Goal: Information Seeking & Learning: Learn about a topic

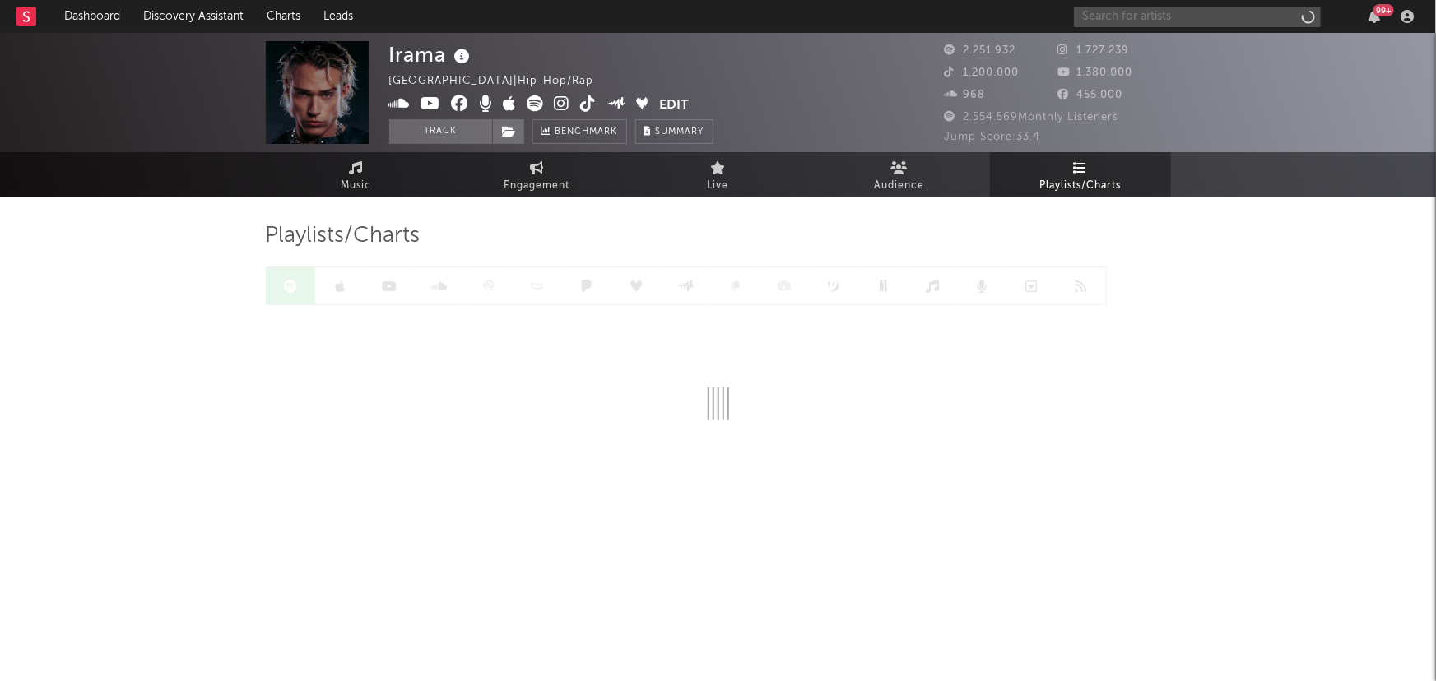
click at [1107, 20] on input "text" at bounding box center [1197, 17] width 247 height 21
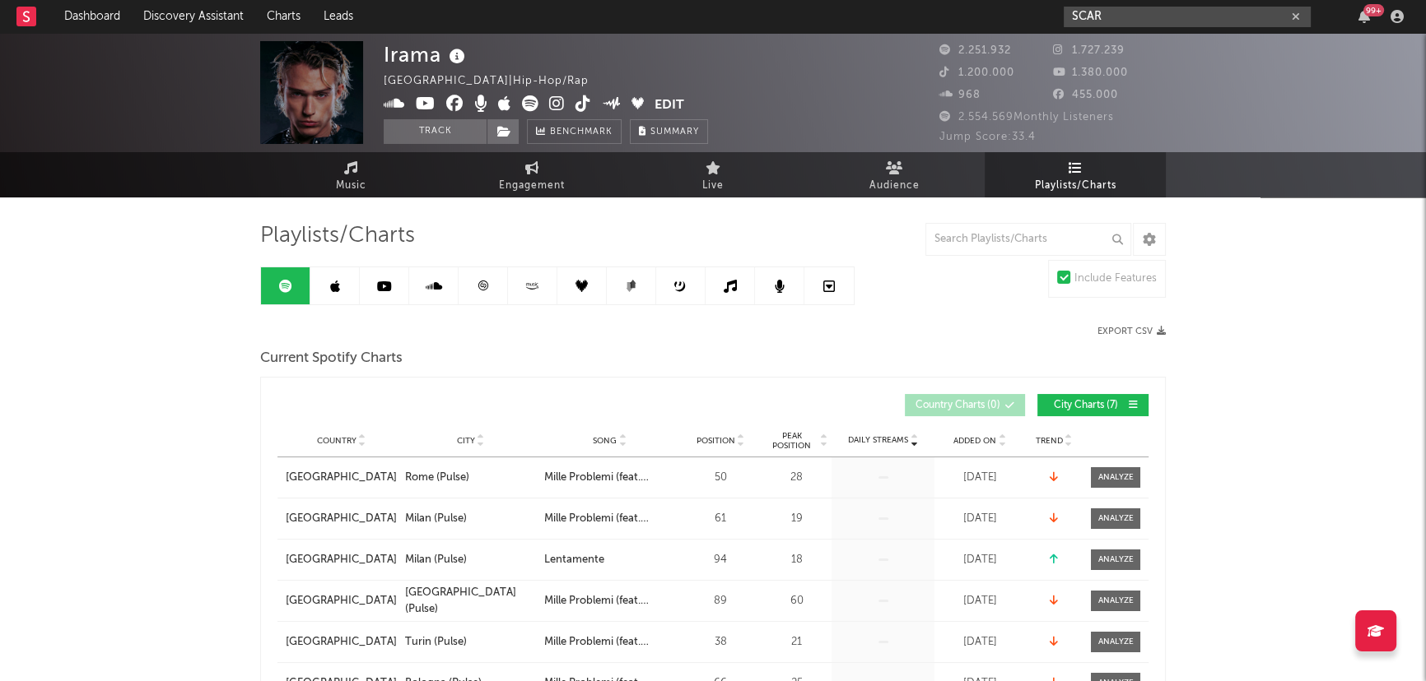
type input "SCAR"
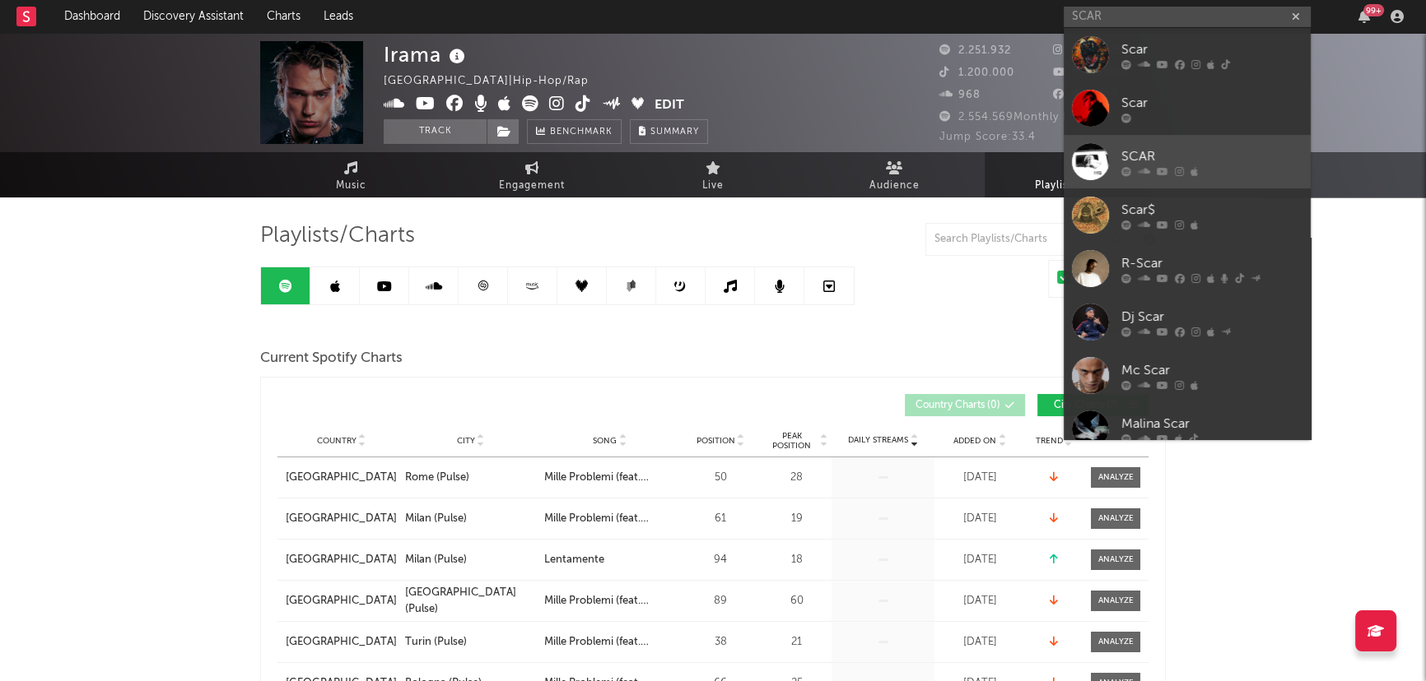
click at [1165, 147] on div "SCAR" at bounding box center [1211, 157] width 181 height 20
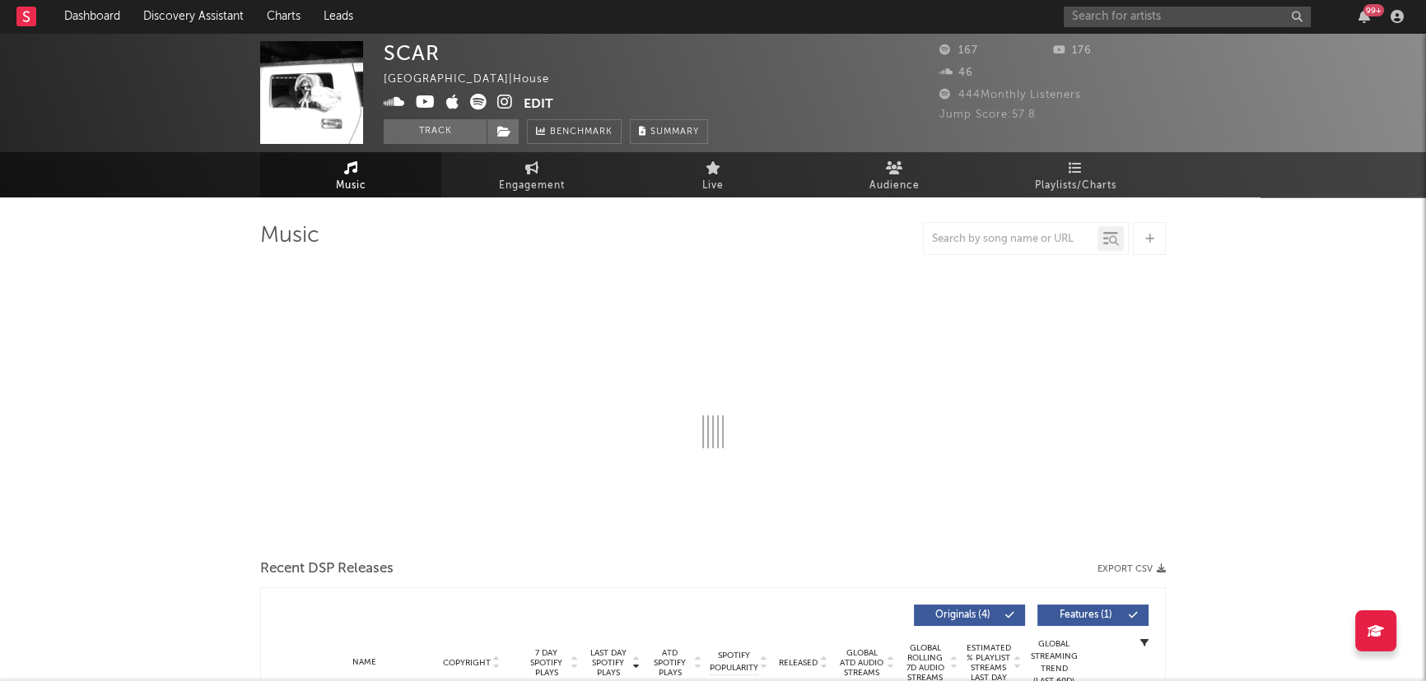
select select "1w"
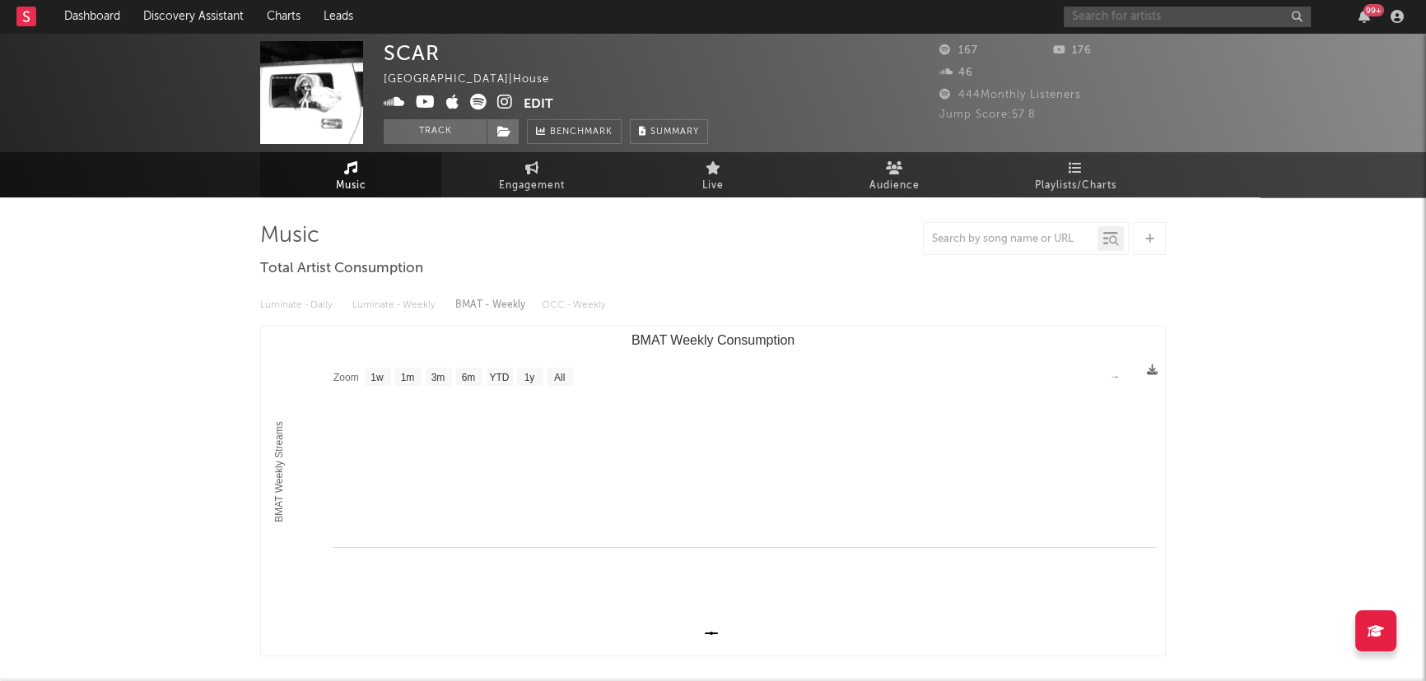
click at [1176, 10] on input "text" at bounding box center [1186, 17] width 247 height 21
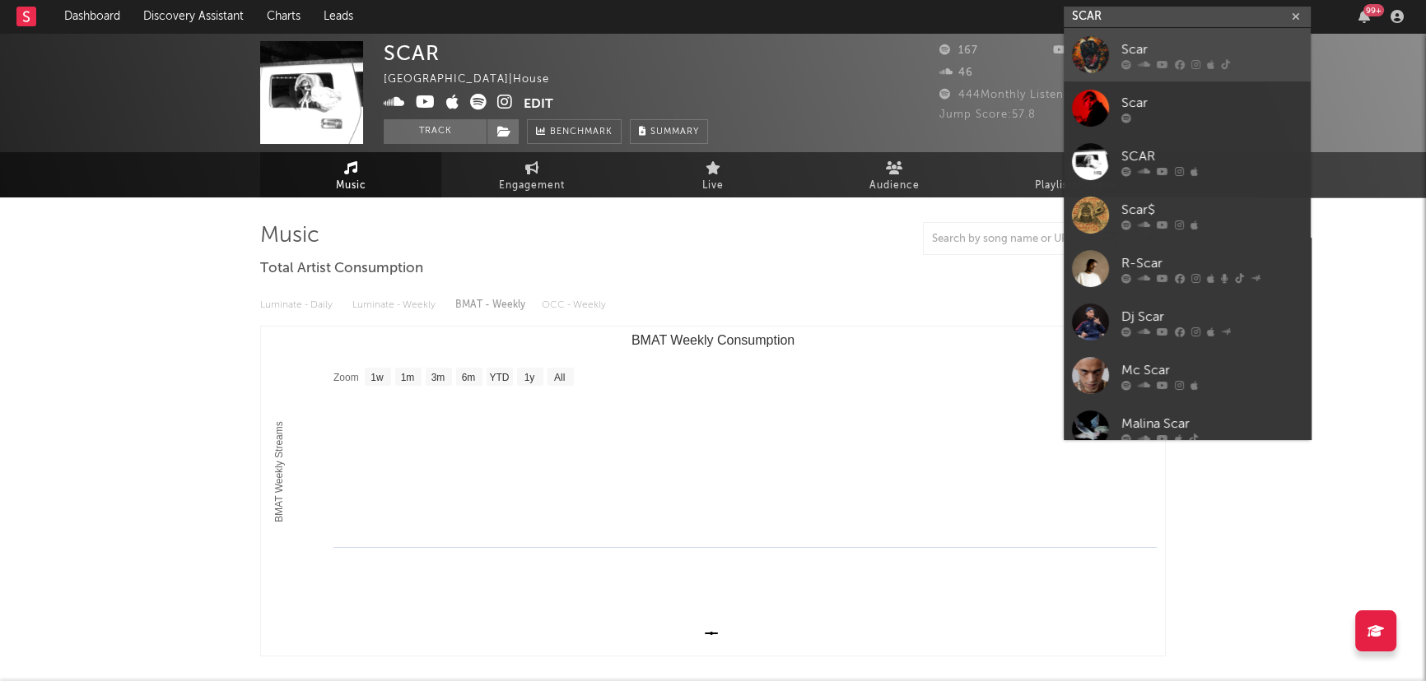
type input "SCAR"
click at [1176, 44] on div "Scar" at bounding box center [1211, 50] width 181 height 20
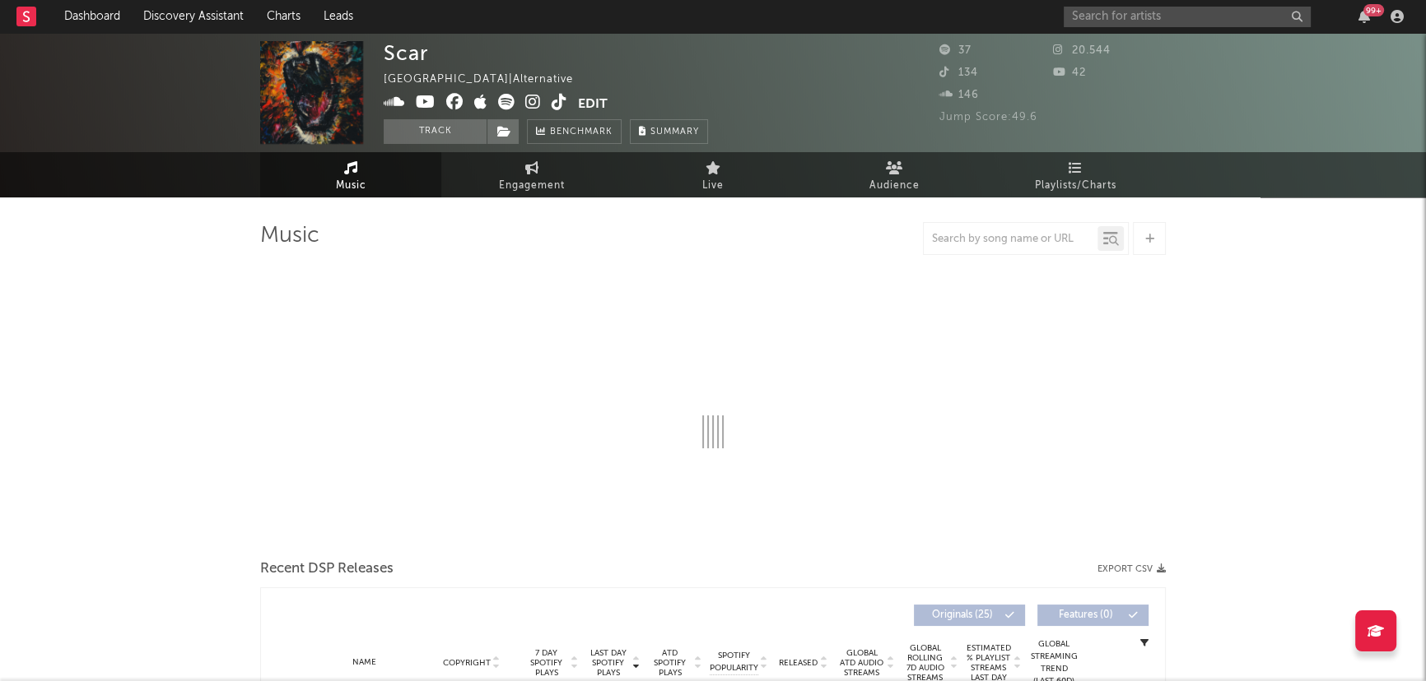
select select "1w"
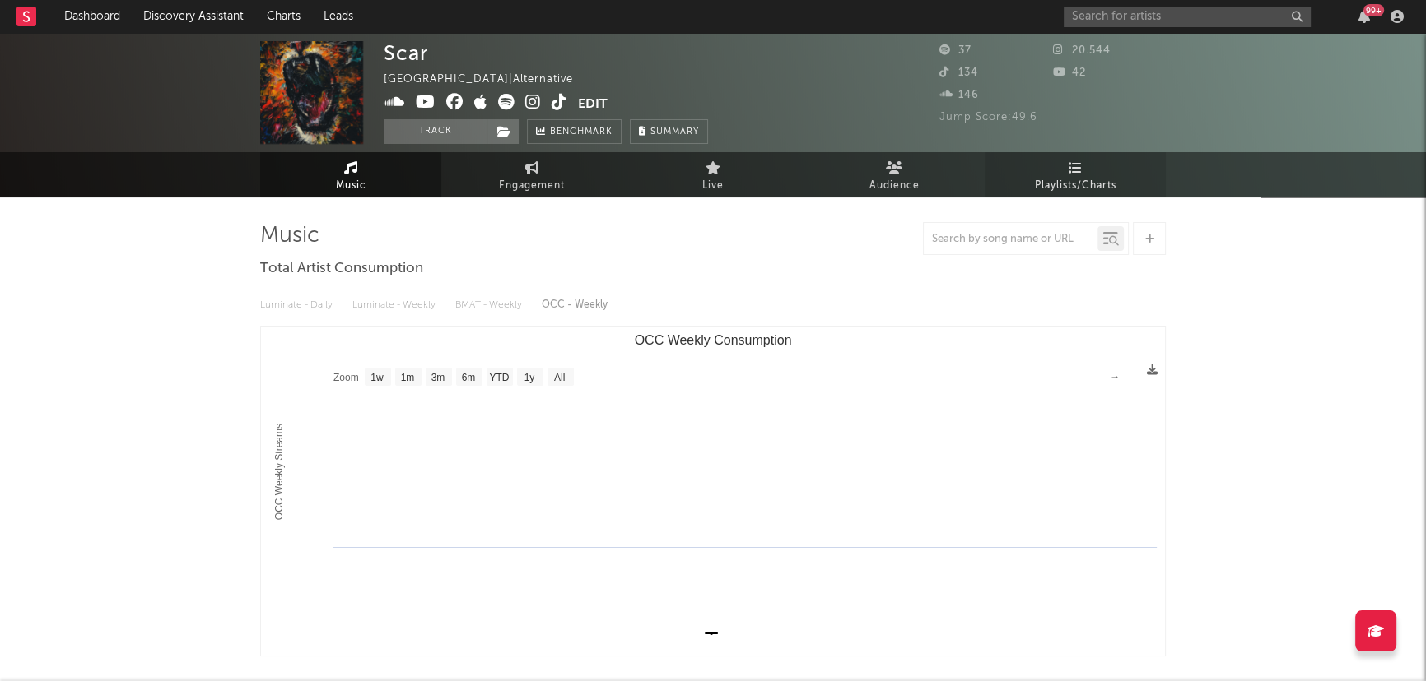
click at [1046, 165] on link "Playlists/Charts" at bounding box center [1074, 174] width 181 height 45
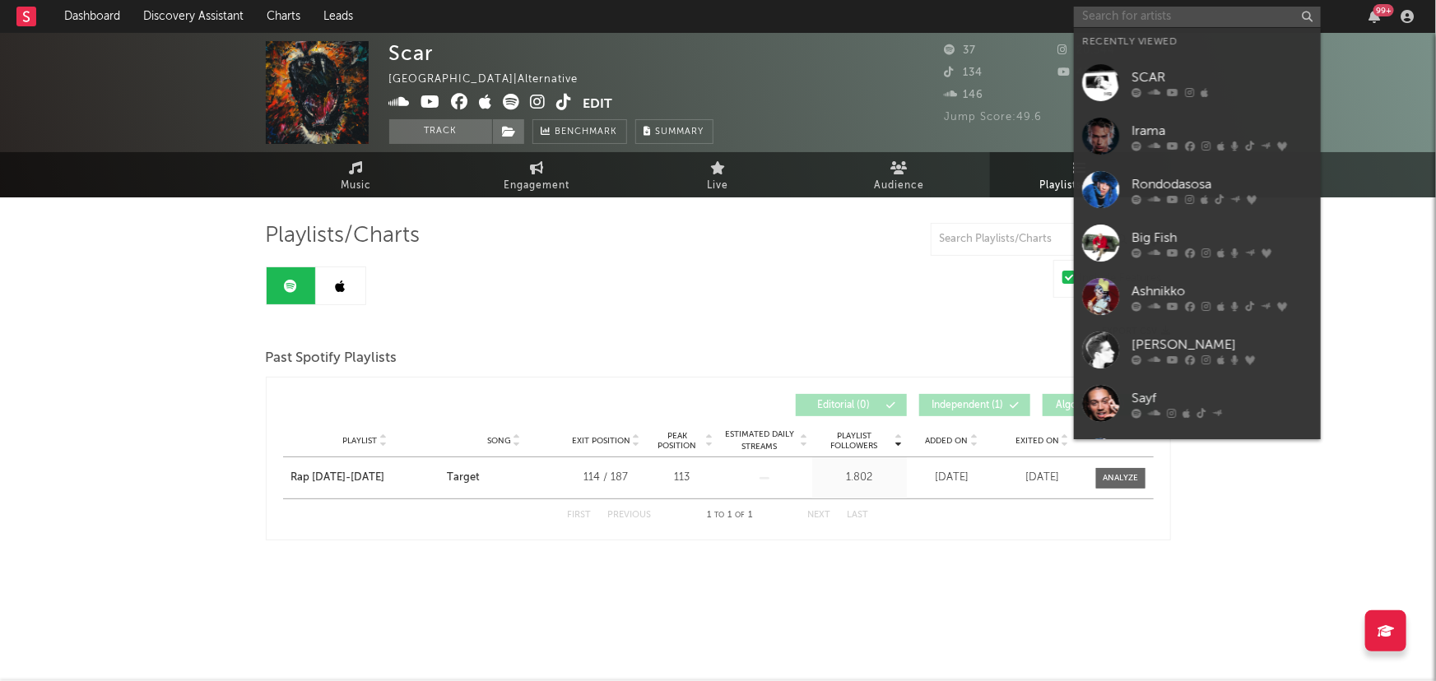
click at [1129, 16] on input "text" at bounding box center [1197, 17] width 247 height 21
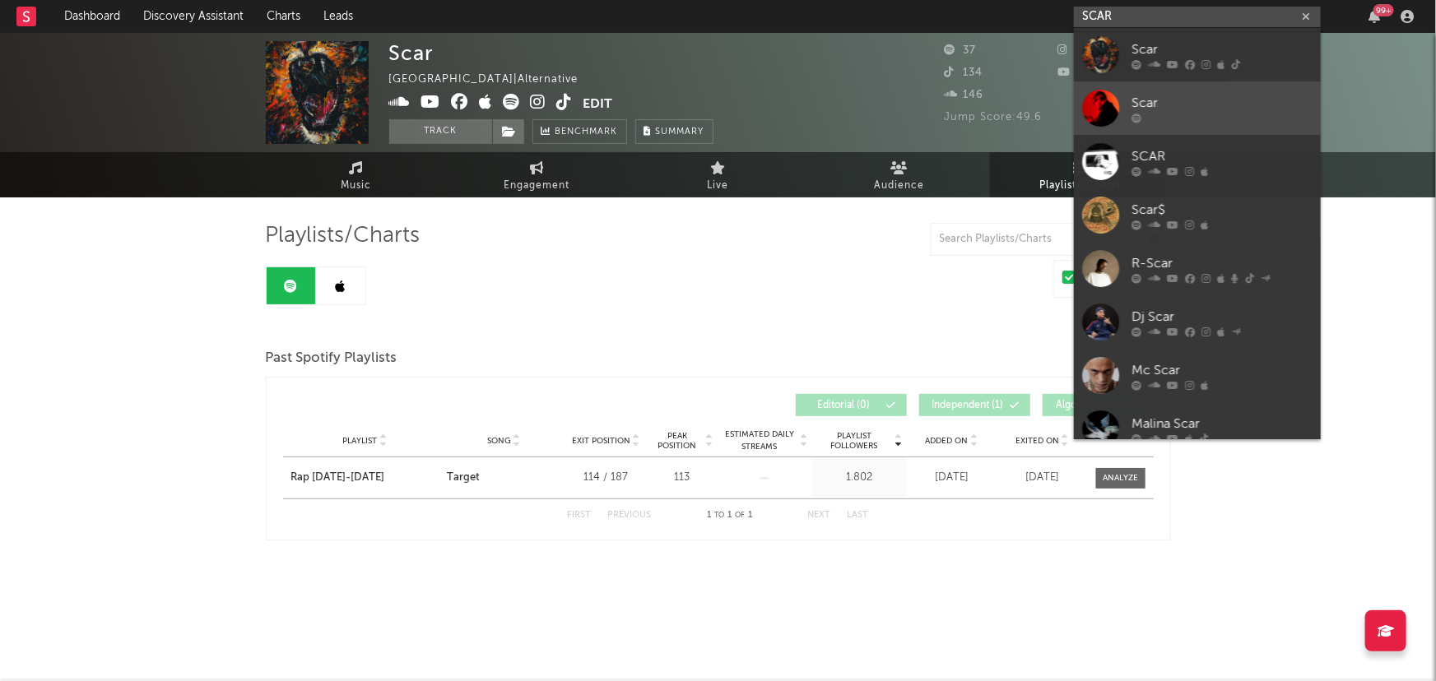
type input "SCAR"
click at [1161, 106] on div "Scar" at bounding box center [1222, 103] width 181 height 20
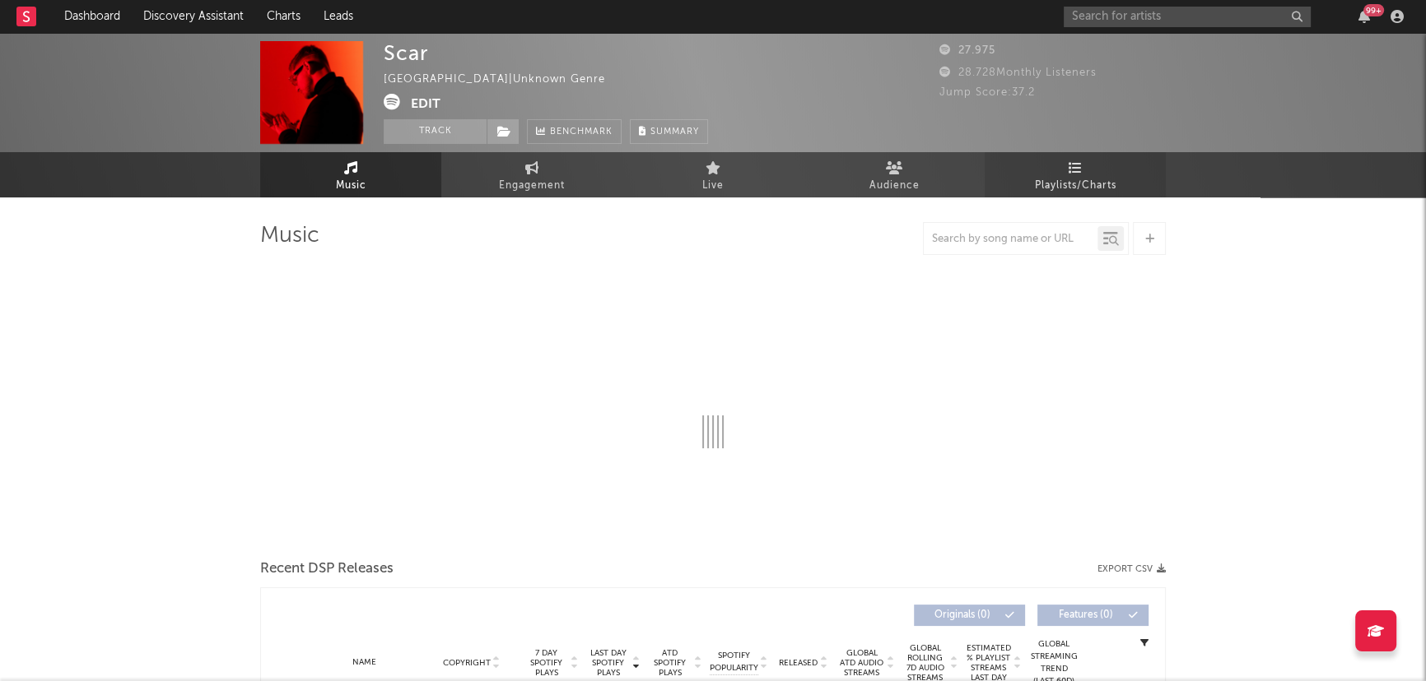
select select "6m"
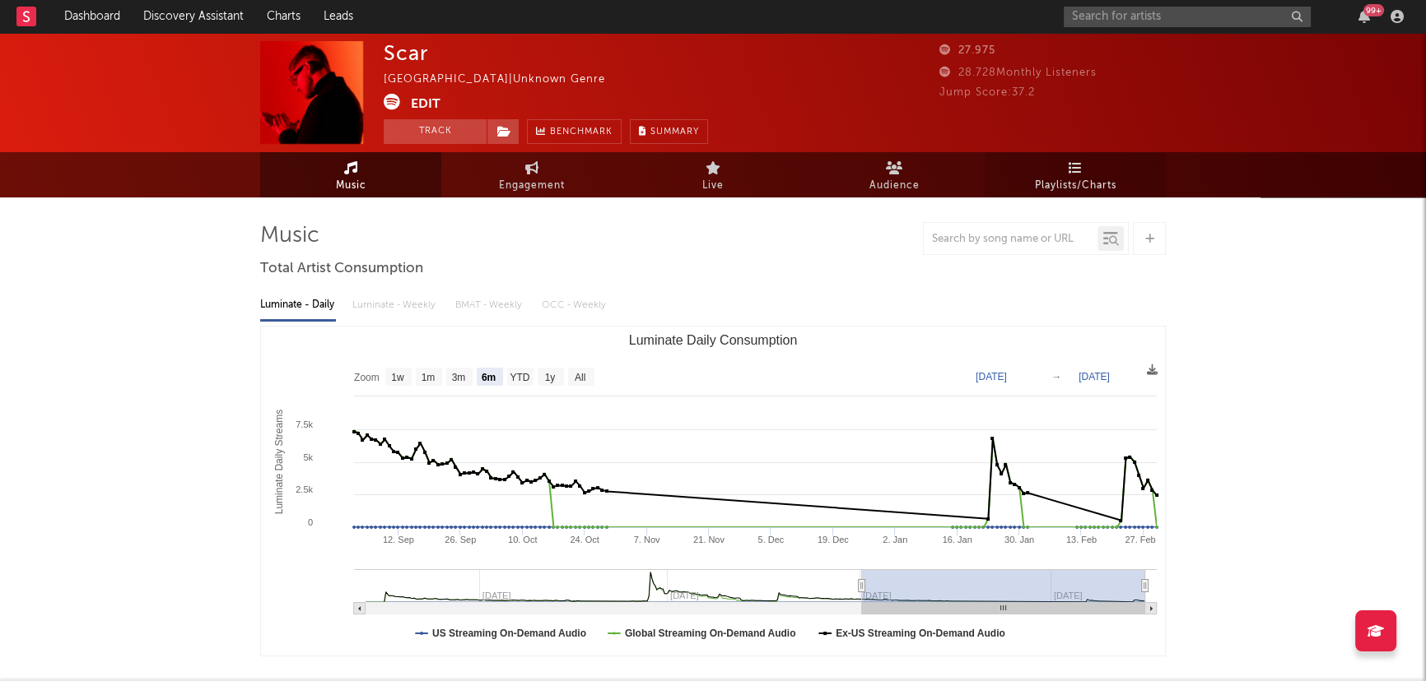
click at [1075, 179] on span "Playlists/Charts" at bounding box center [1075, 186] width 81 height 20
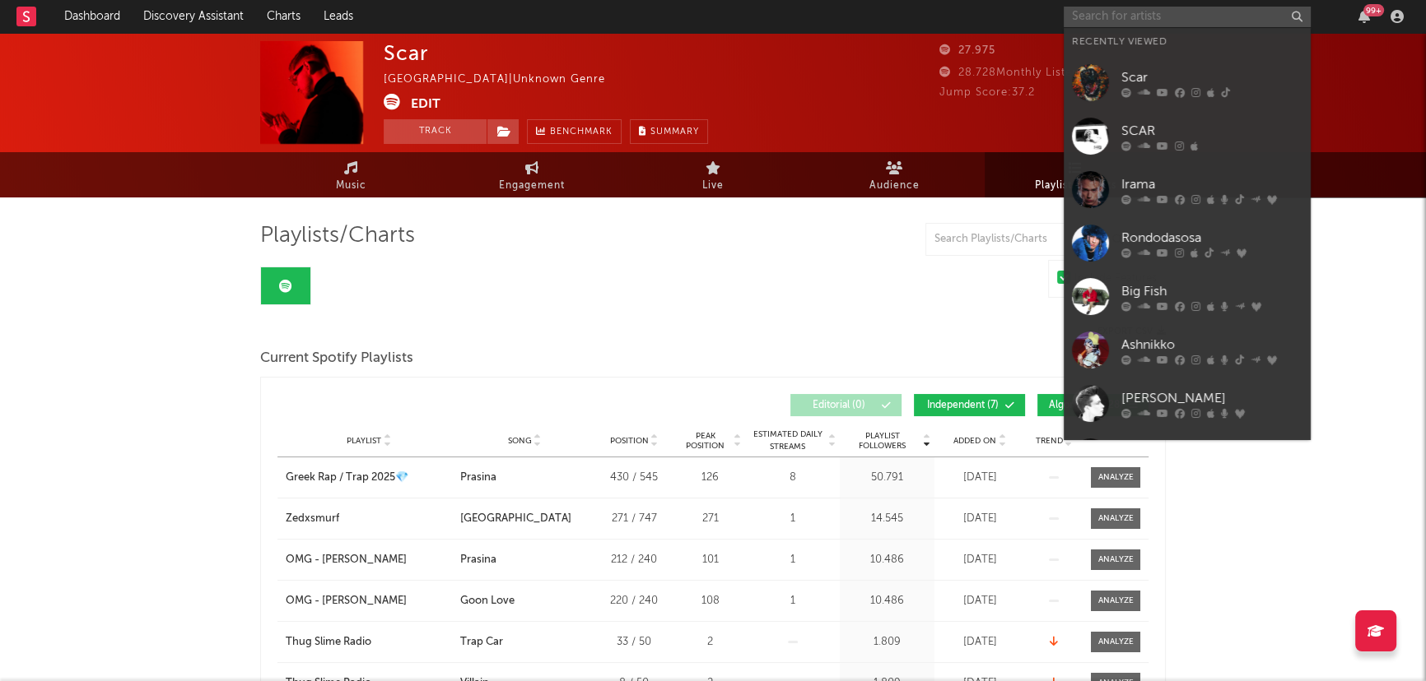
click at [1159, 15] on input "text" at bounding box center [1186, 17] width 247 height 21
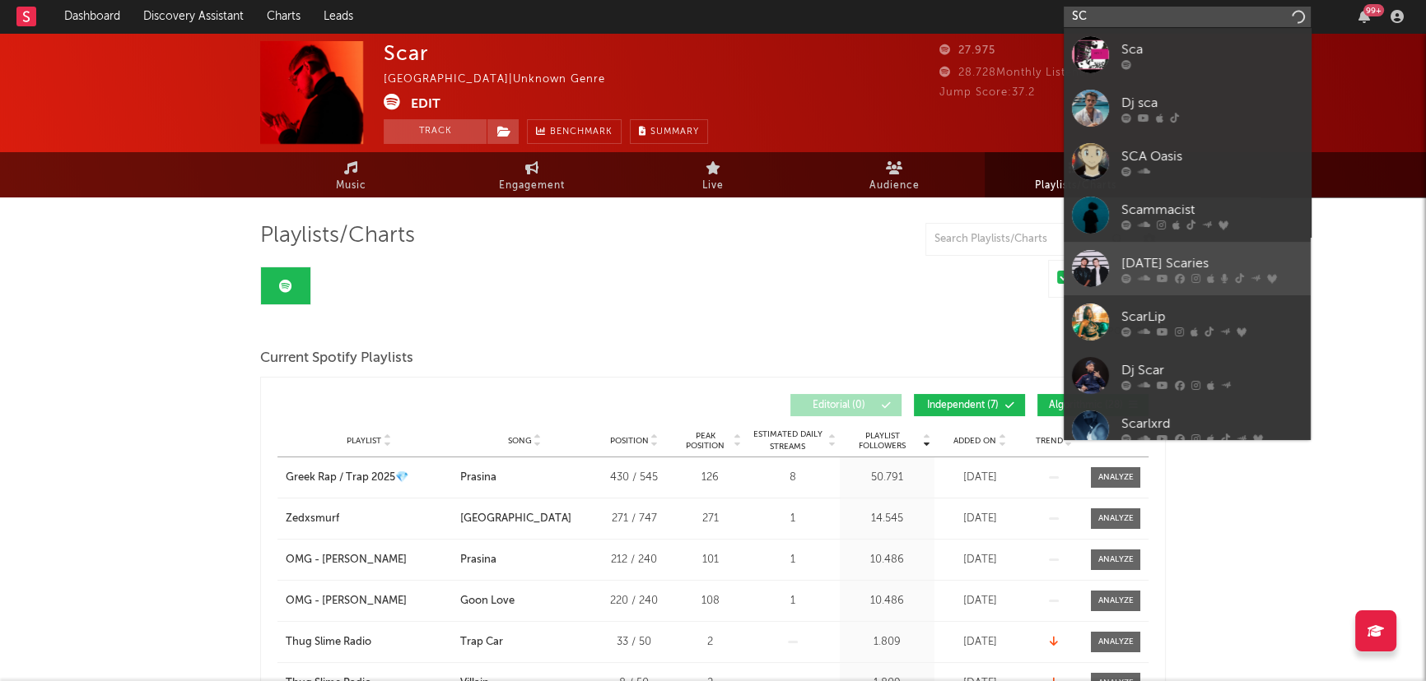
type input "S"
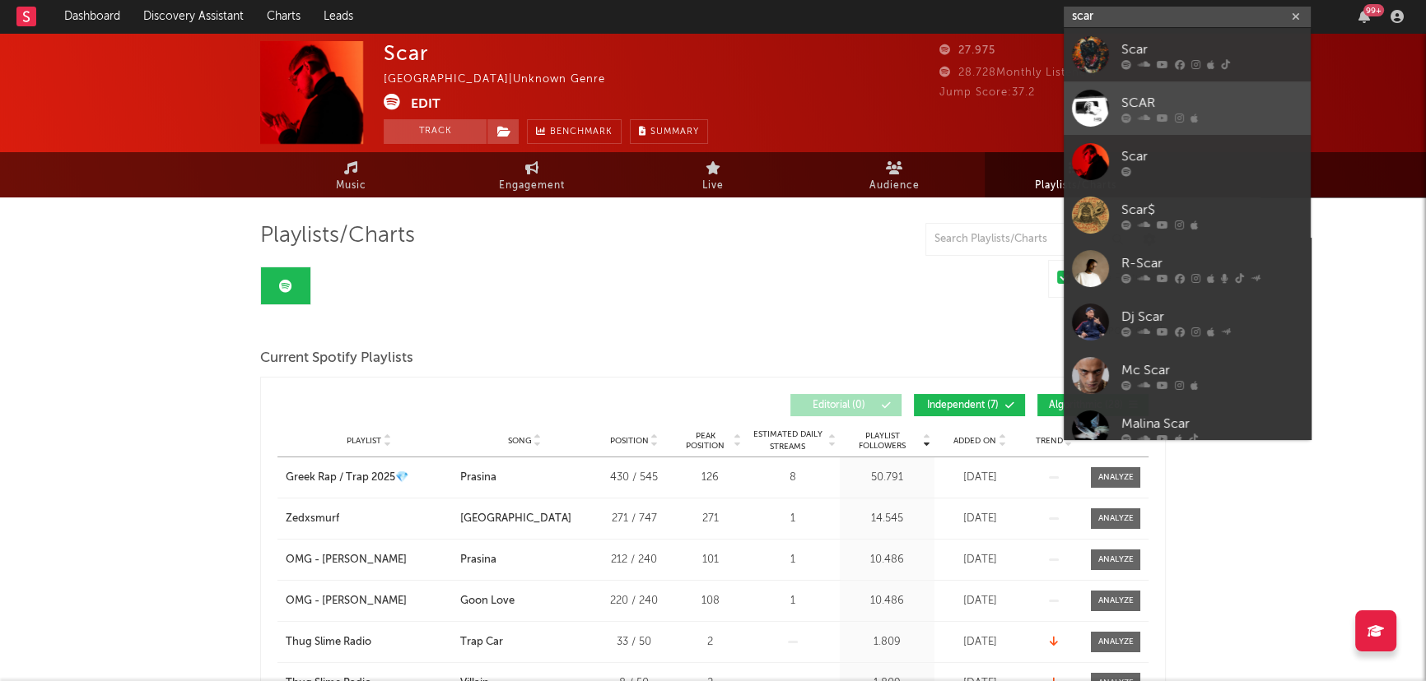
type input "scar"
click at [1146, 118] on icon at bounding box center [1143, 118] width 12 height 10
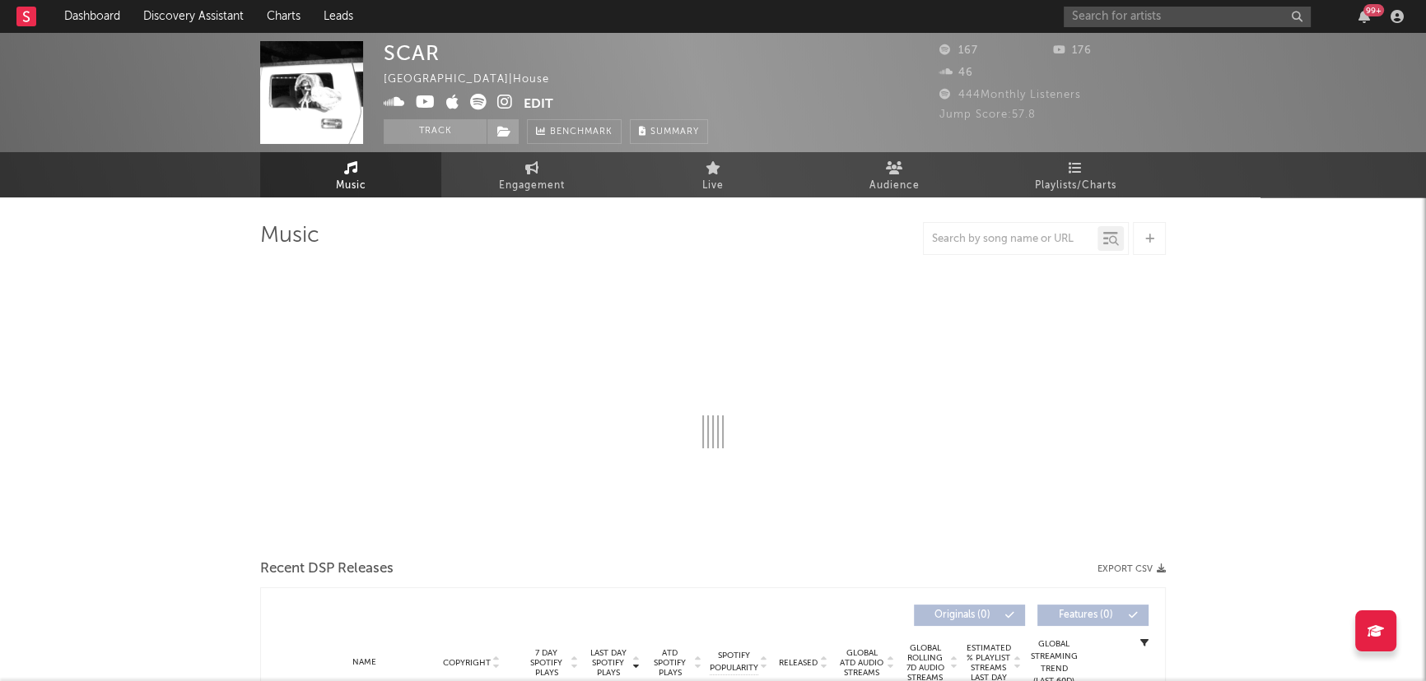
select select "1w"
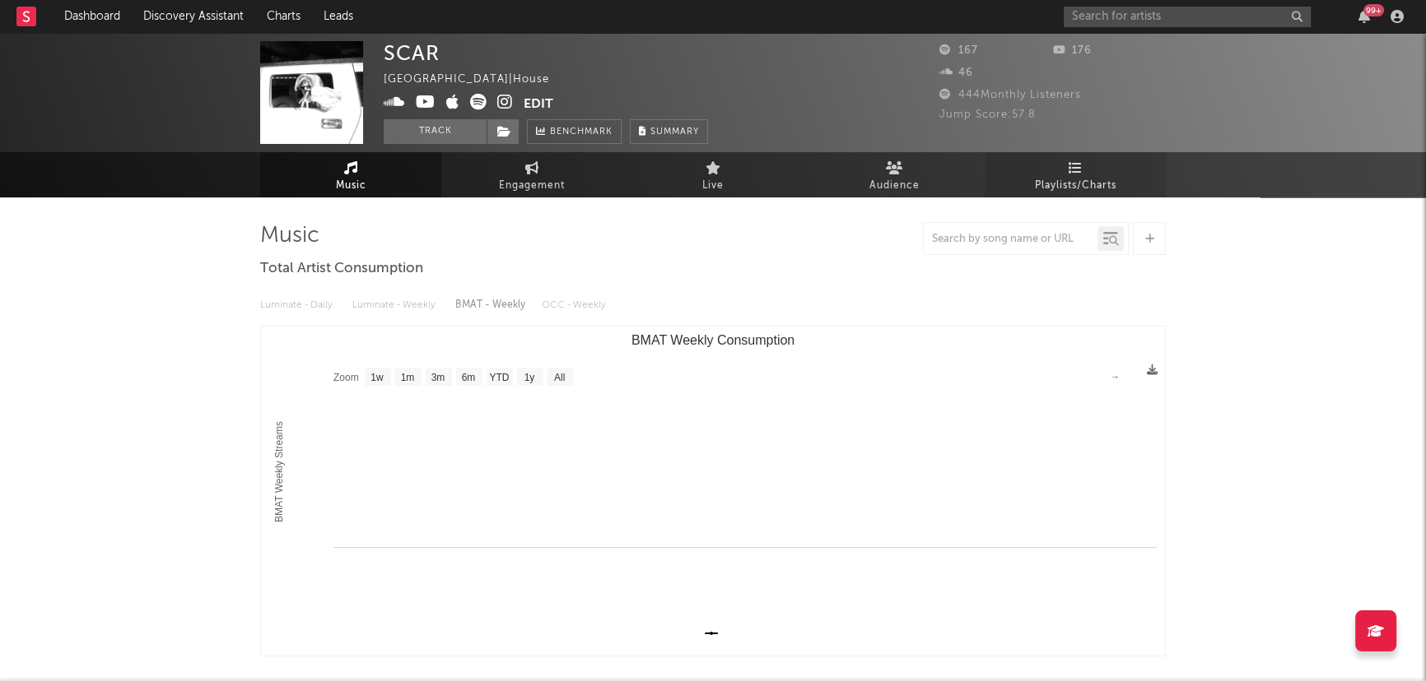
click at [1050, 162] on link "Playlists/Charts" at bounding box center [1074, 174] width 181 height 45
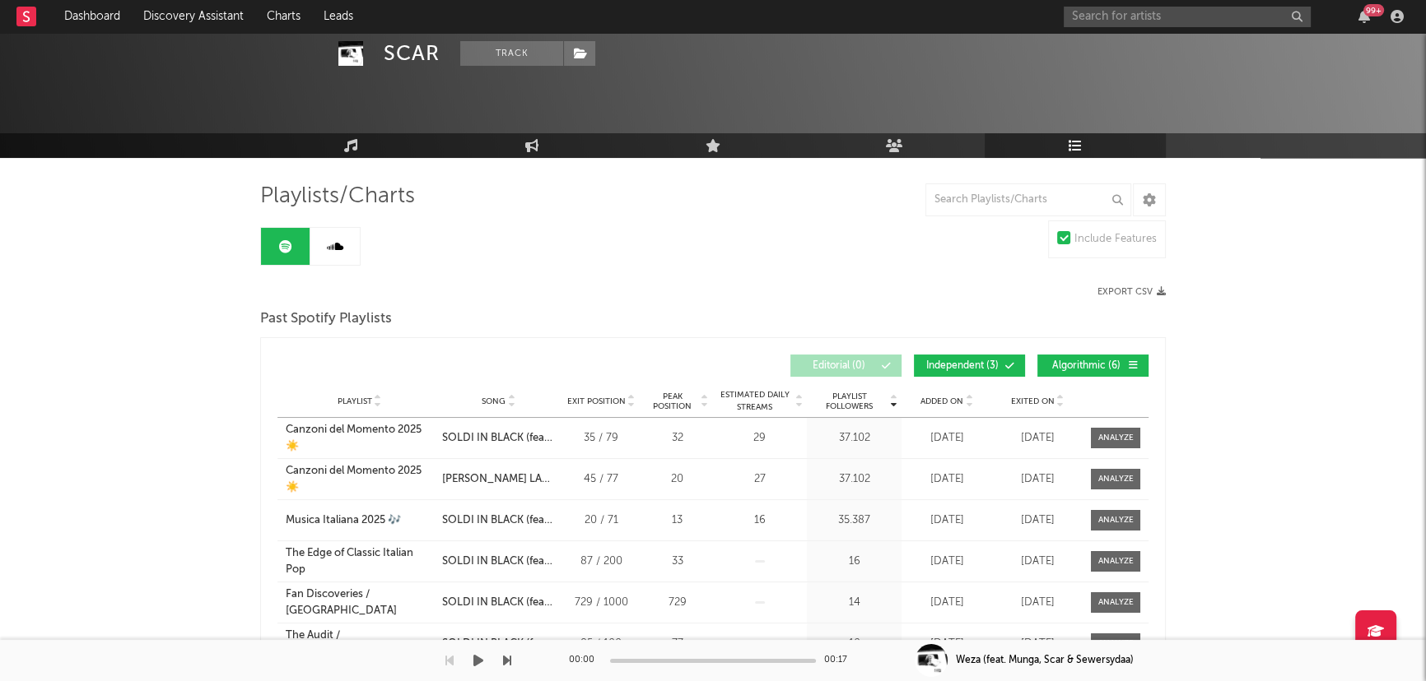
scroll to position [74, 0]
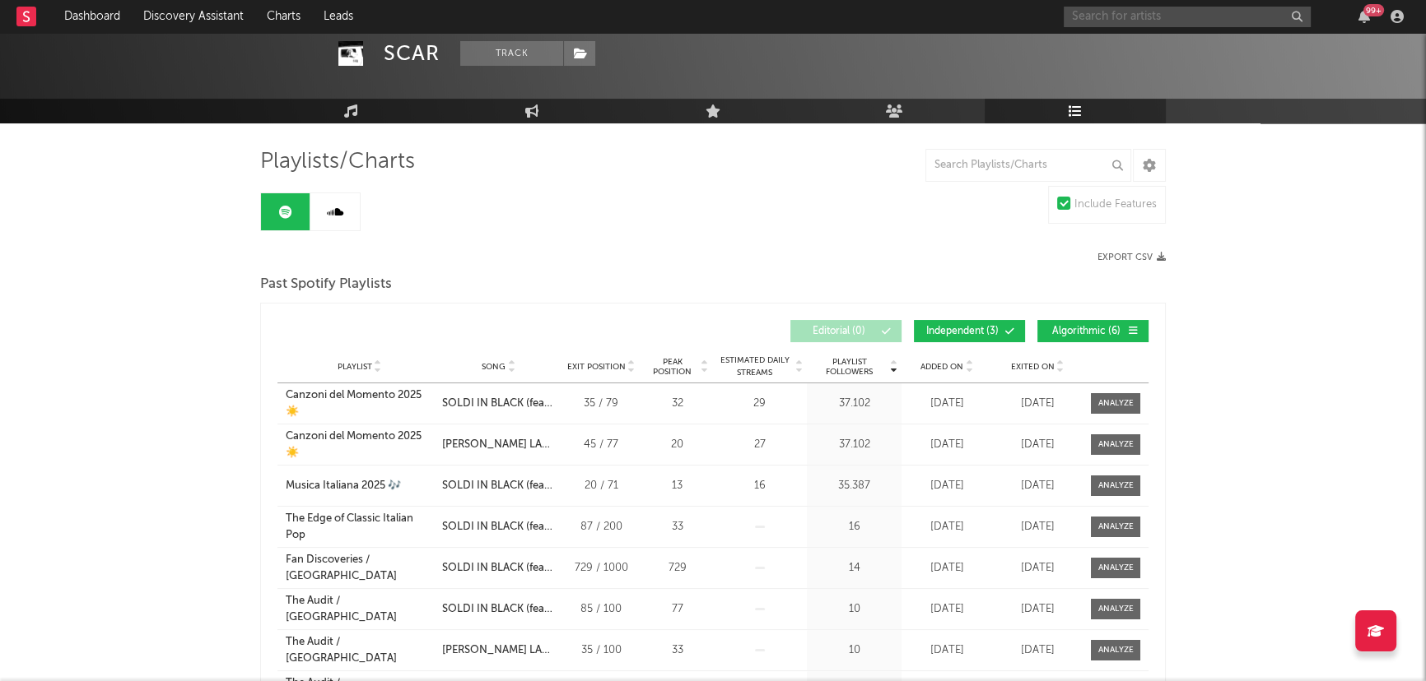
click at [1112, 17] on input "text" at bounding box center [1186, 17] width 247 height 21
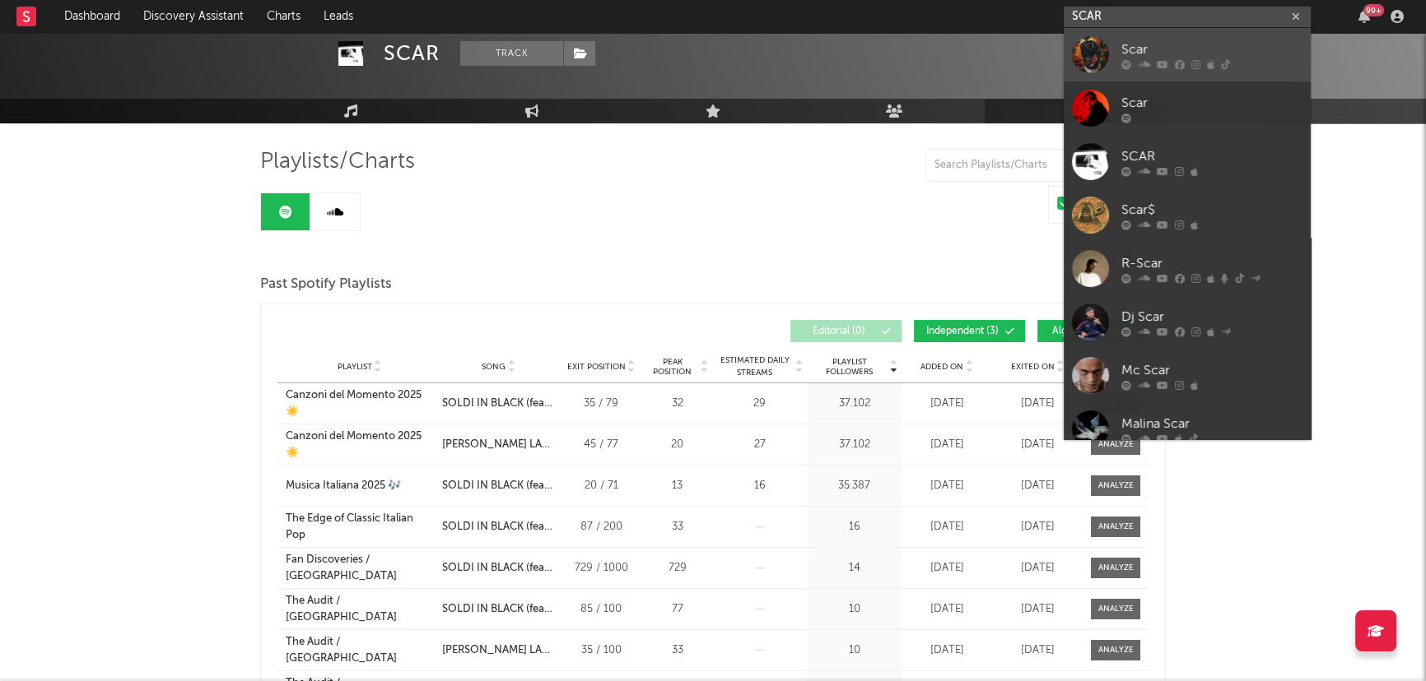
type input "SCAR"
click at [1123, 41] on div "Scar" at bounding box center [1211, 50] width 181 height 20
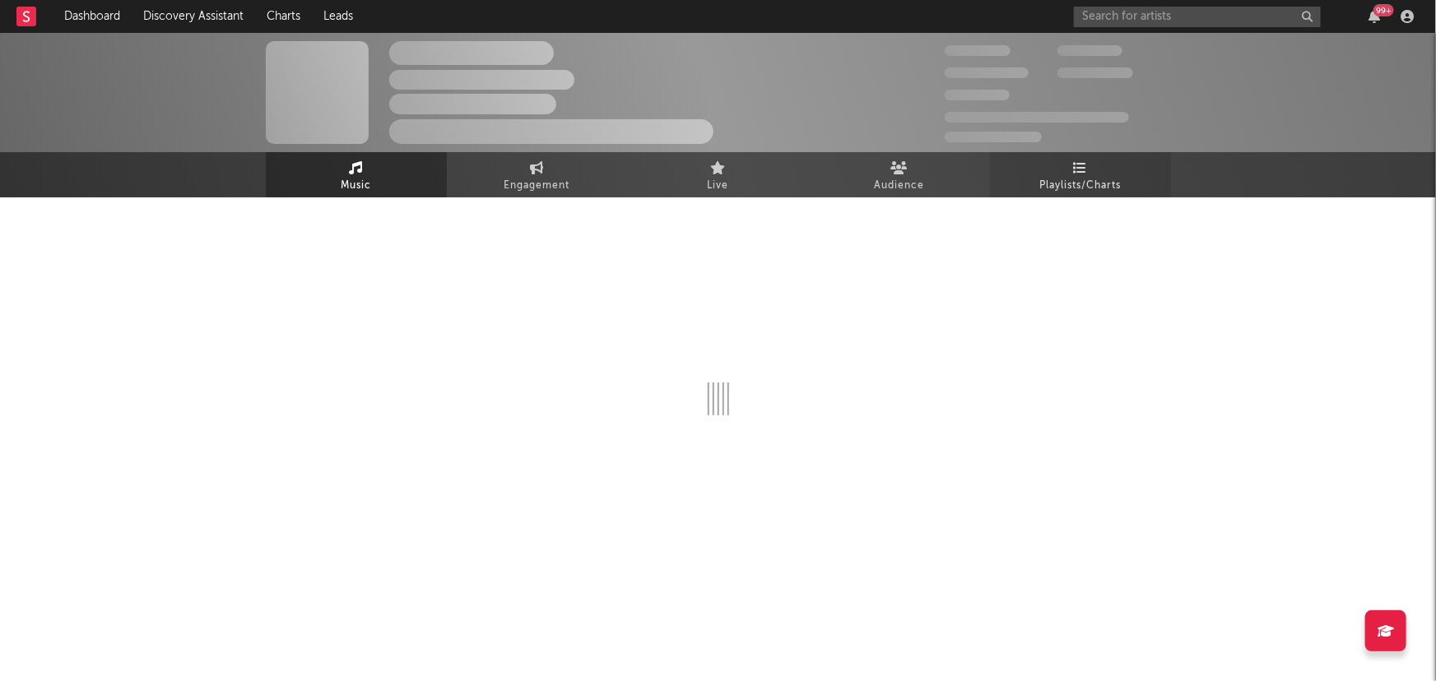
select select "1w"
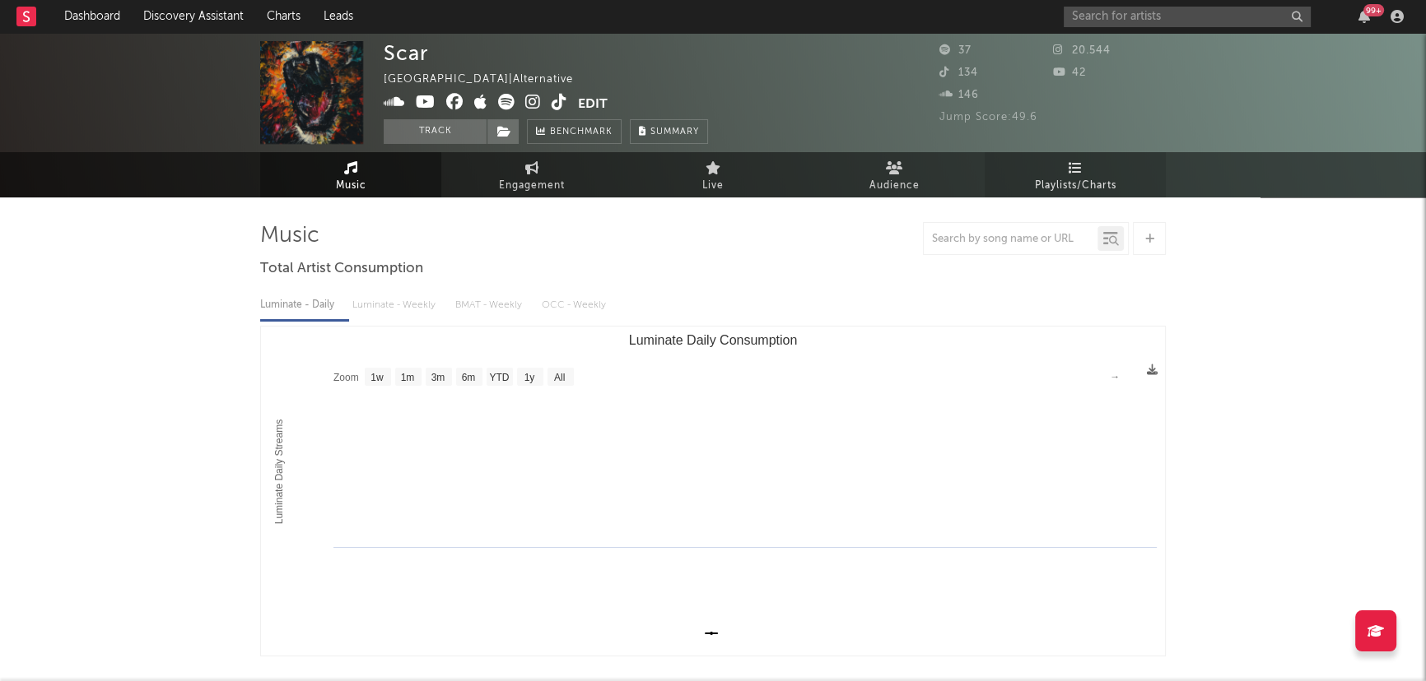
click at [1086, 178] on span "Playlists/Charts" at bounding box center [1075, 186] width 81 height 20
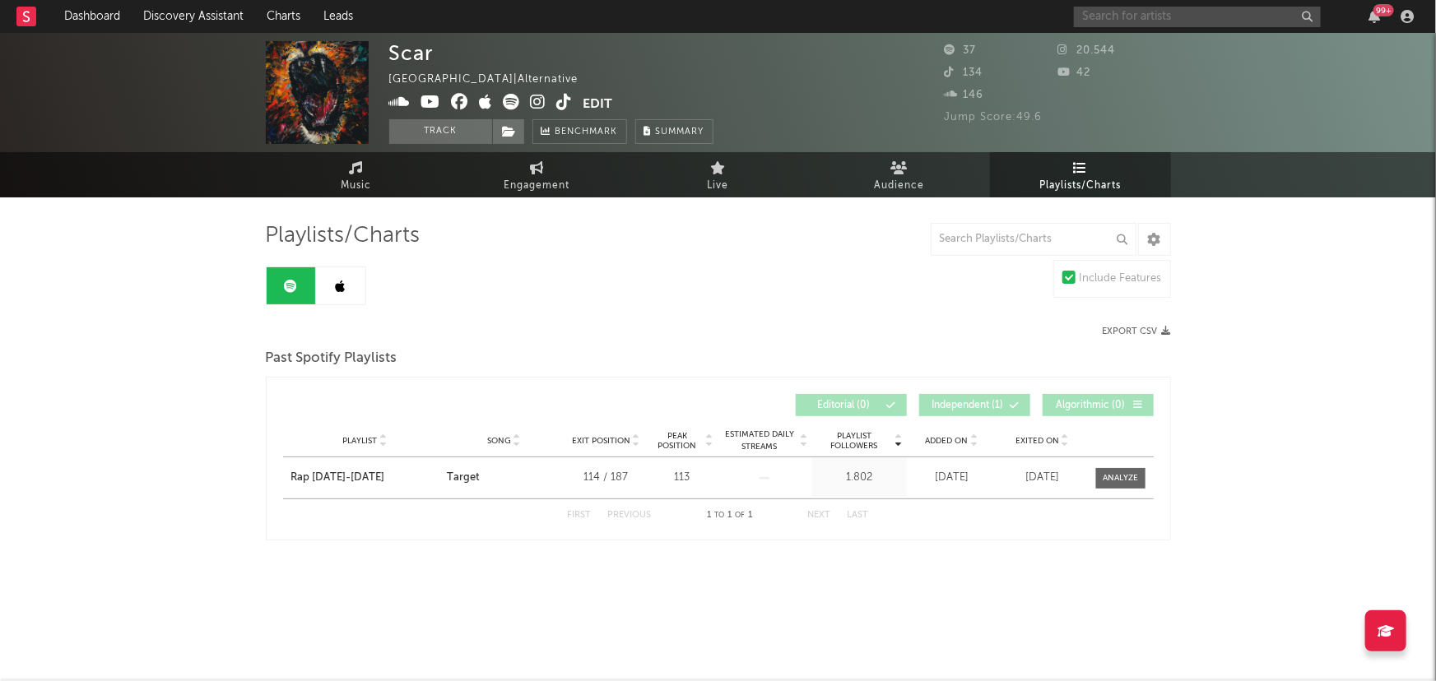
click at [1147, 12] on input "text" at bounding box center [1197, 17] width 247 height 21
type input "SCAR"
click at [1300, 20] on button "button" at bounding box center [1306, 17] width 13 height 16
click at [171, 14] on link "Discovery Assistant" at bounding box center [193, 16] width 123 height 33
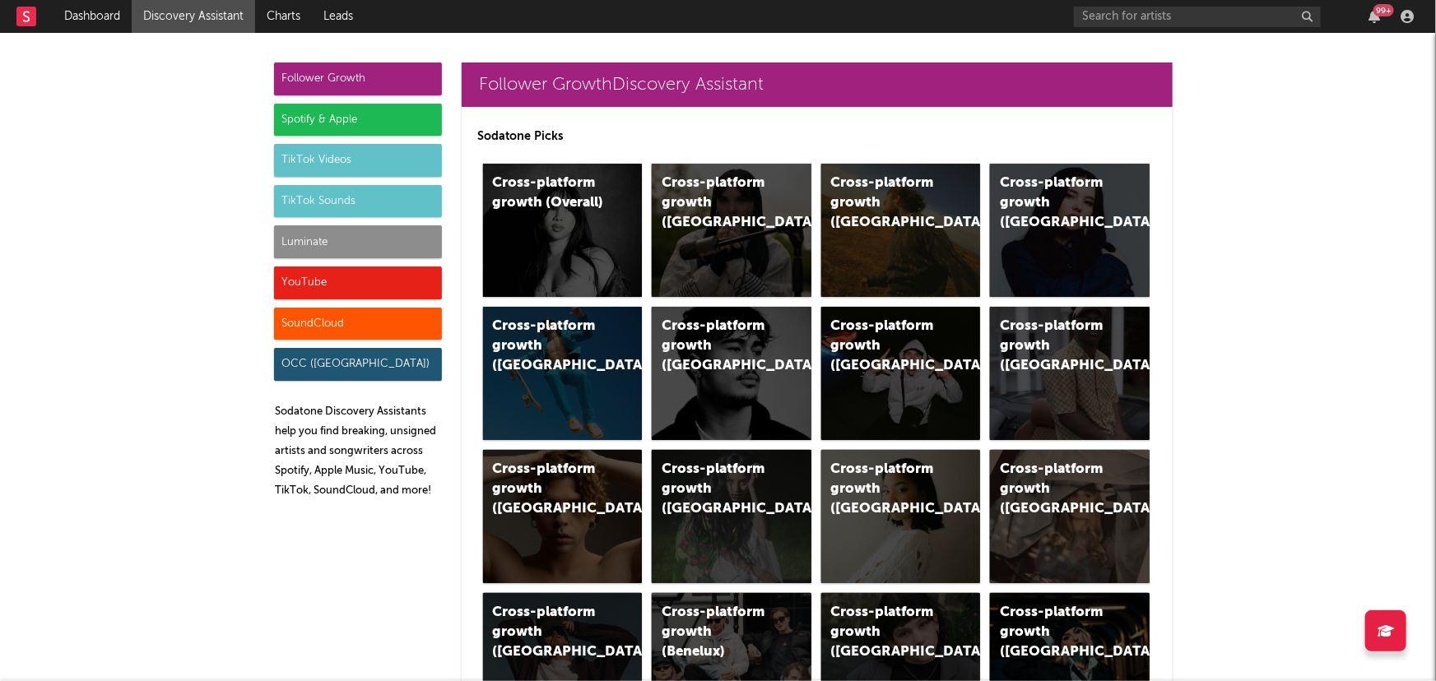
click at [328, 113] on div "Spotify & Apple" at bounding box center [358, 120] width 168 height 33
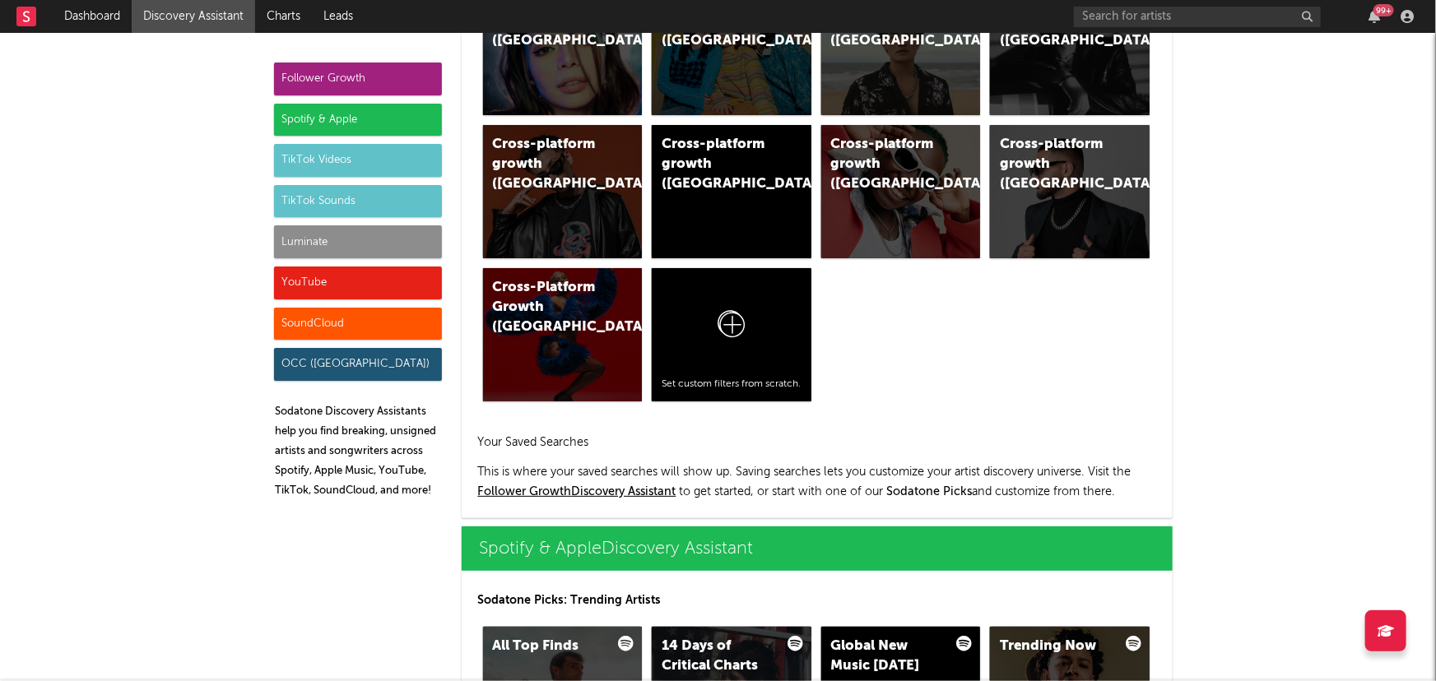
scroll to position [1644, 0]
